Goal: Task Accomplishment & Management: Manage account settings

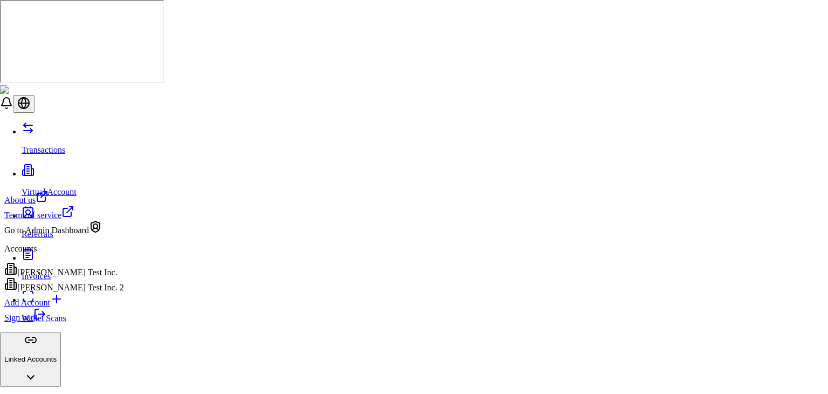
click at [46, 322] on link "Sign out" at bounding box center [25, 317] width 42 height 9
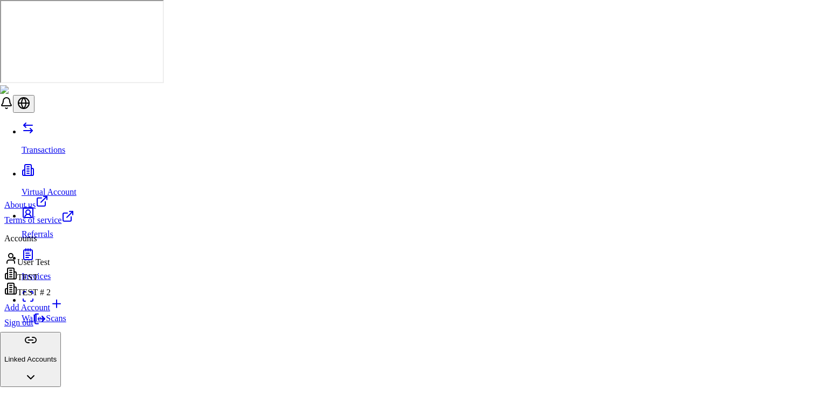
click at [46, 325] on icon at bounding box center [39, 318] width 13 height 13
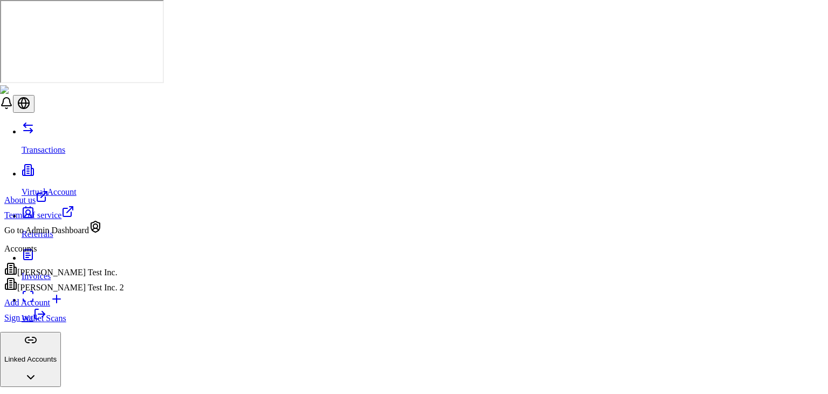
click at [80, 292] on div "[PERSON_NAME] Test Inc. 2" at bounding box center [64, 284] width 120 height 15
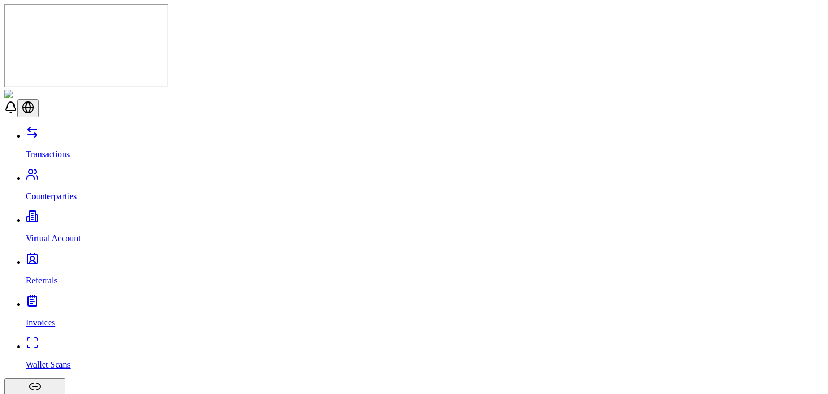
click at [765, 66] on iframe at bounding box center [414, 197] width 828 height 394
